Goal: Navigation & Orientation: Find specific page/section

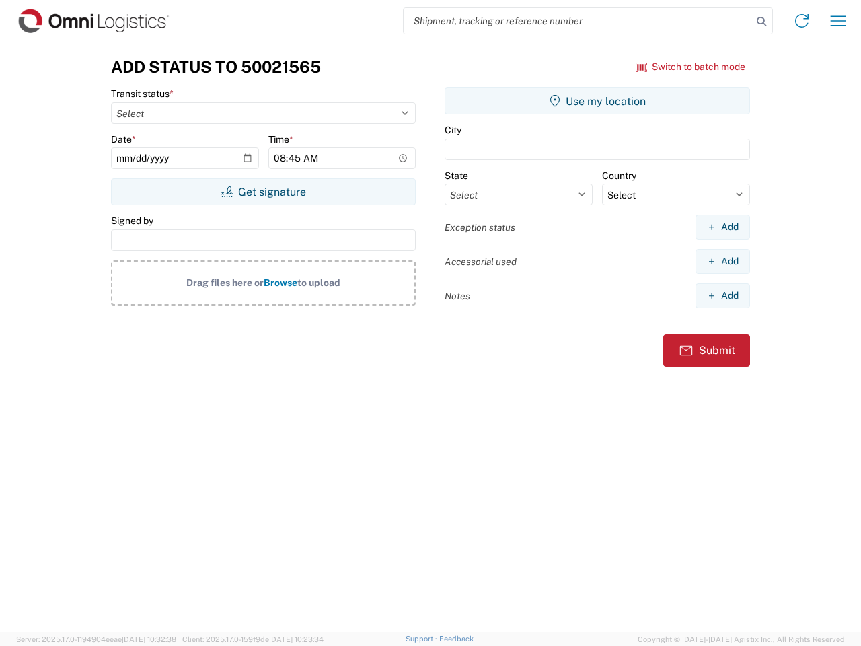
click at [578, 21] on input "search" at bounding box center [578, 21] width 349 height 26
click at [762, 22] on icon at bounding box center [761, 21] width 19 height 19
click at [802, 21] on icon at bounding box center [802, 21] width 22 height 22
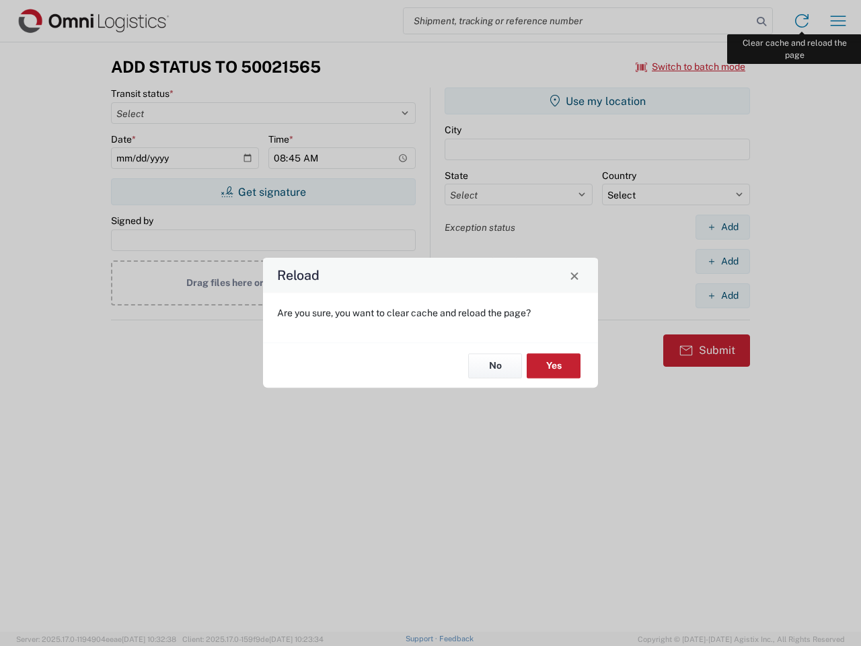
click at [838, 21] on div "Reload Are you sure, you want to clear cache and reload the page? No Yes" at bounding box center [430, 323] width 861 height 646
click at [691, 67] on div "Reload Are you sure, you want to clear cache and reload the page? No Yes" at bounding box center [430, 323] width 861 height 646
click at [263, 192] on div "Reload Are you sure, you want to clear cache and reload the page? No Yes" at bounding box center [430, 323] width 861 height 646
click at [597, 101] on div "Reload Are you sure, you want to clear cache and reload the page? No Yes" at bounding box center [430, 323] width 861 height 646
click at [723, 227] on div "Reload Are you sure, you want to clear cache and reload the page? No Yes" at bounding box center [430, 323] width 861 height 646
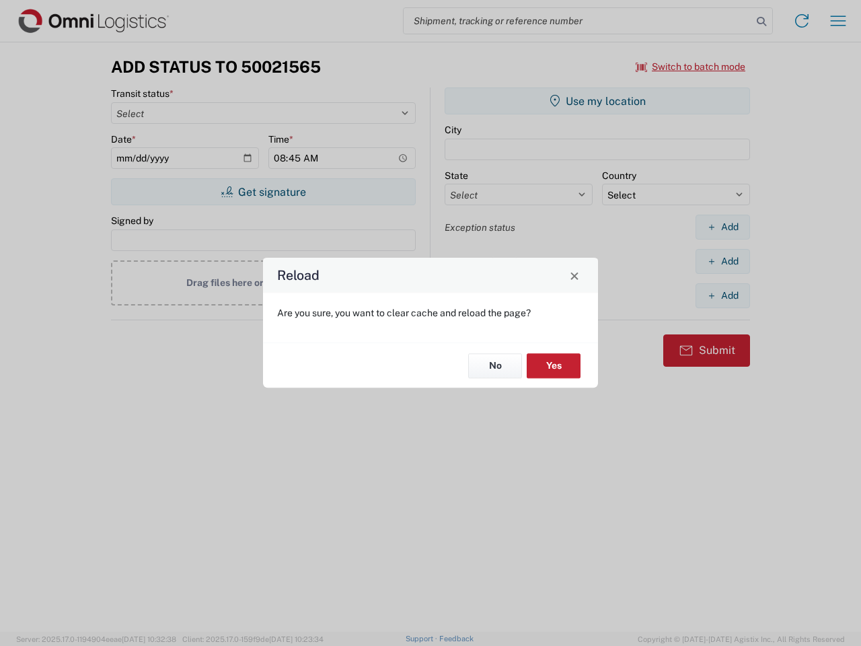
click at [723, 261] on div "Reload Are you sure, you want to clear cache and reload the page? No Yes" at bounding box center [430, 323] width 861 height 646
click at [723, 295] on div "Reload Are you sure, you want to clear cache and reload the page? No Yes" at bounding box center [430, 323] width 861 height 646
